Goal: Task Accomplishment & Management: Use online tool/utility

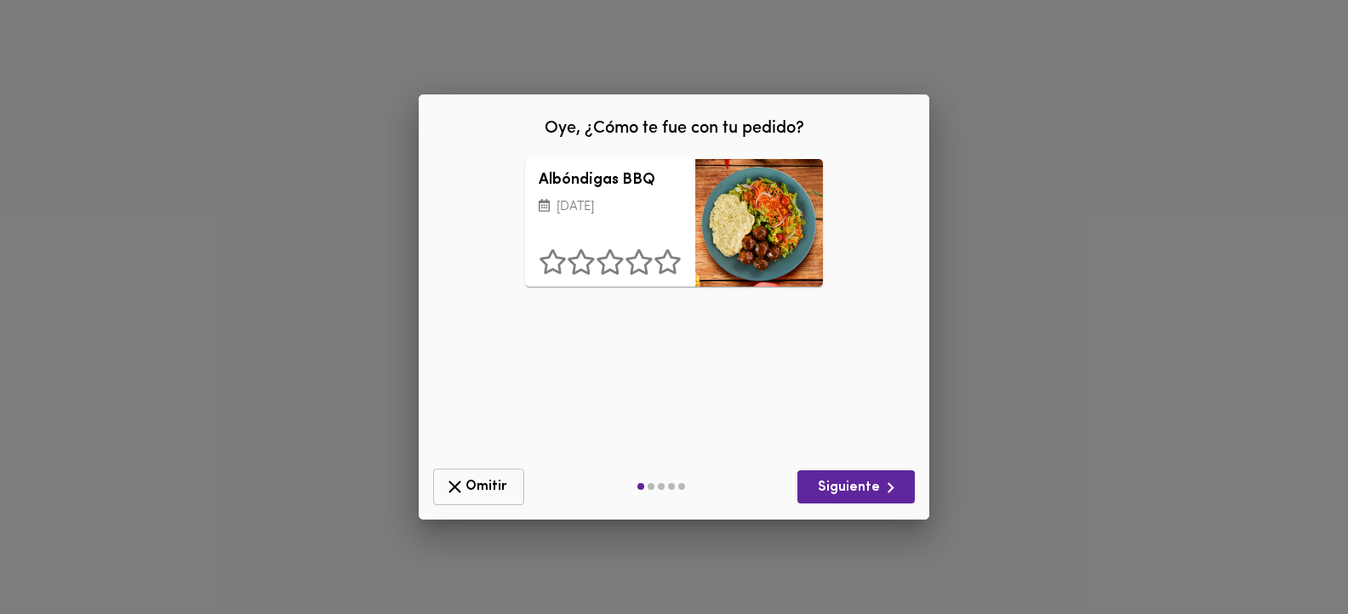
click at [471, 483] on span "Omitir" at bounding box center [478, 486] width 69 height 21
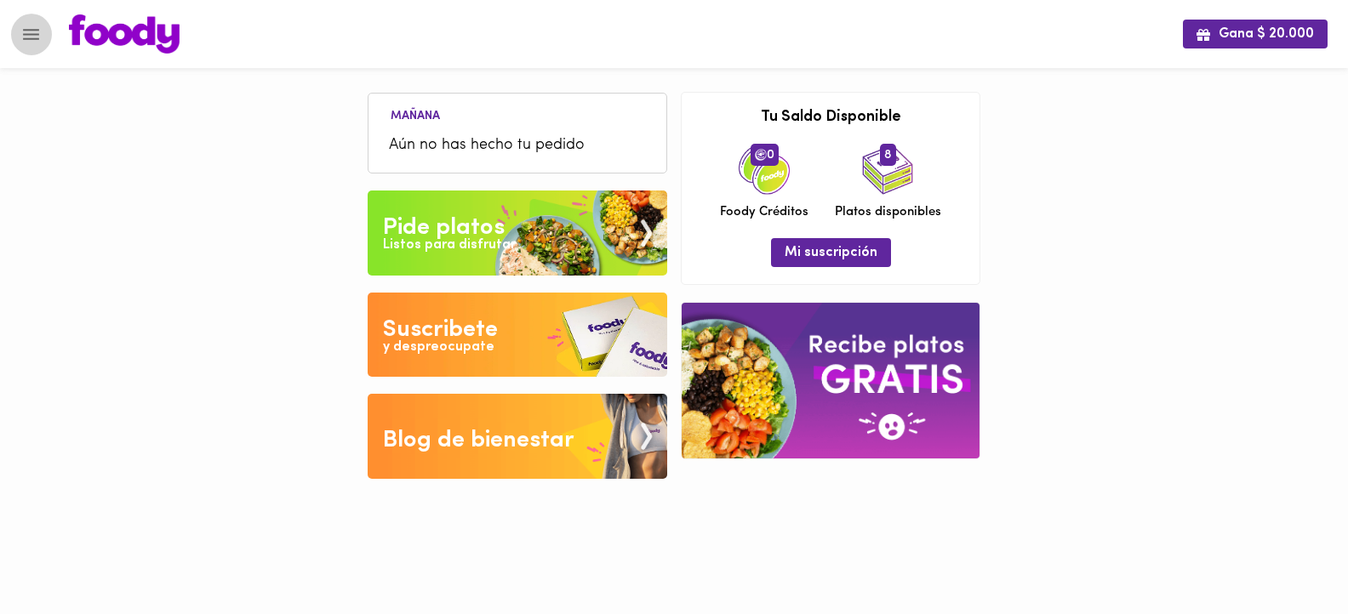
click at [21, 37] on icon "Menu" at bounding box center [30, 34] width 21 height 21
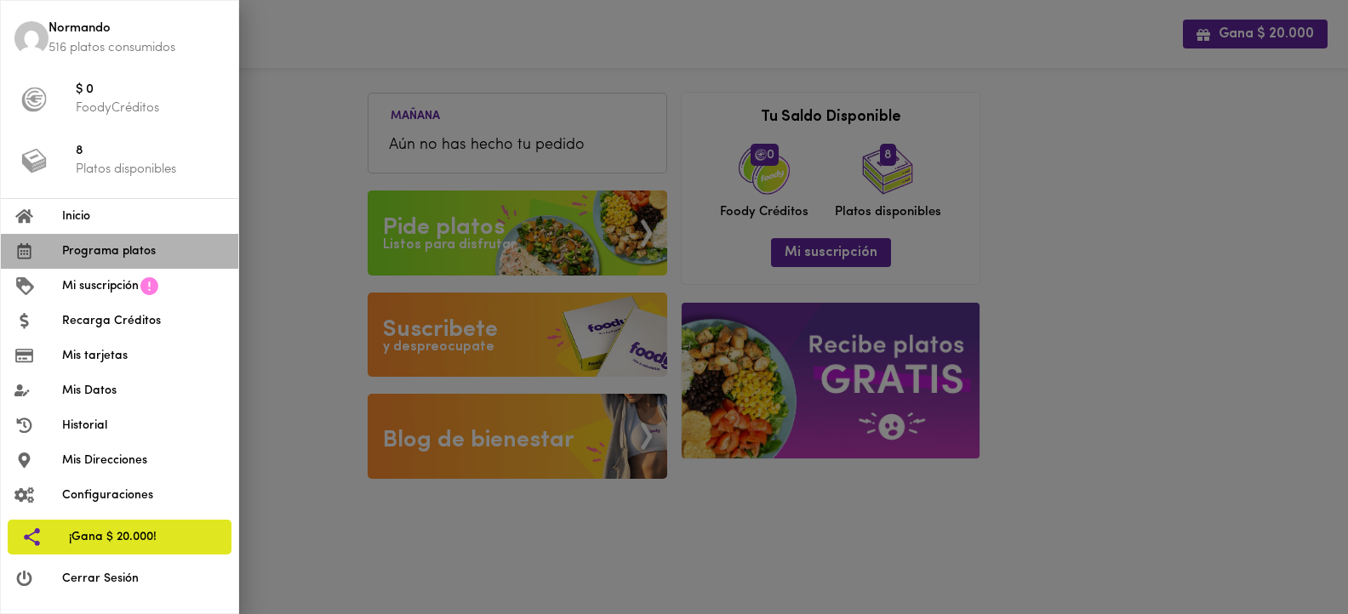
click at [80, 250] on span "Programa platos" at bounding box center [143, 251] width 163 height 18
